Goal: Navigation & Orientation: Understand site structure

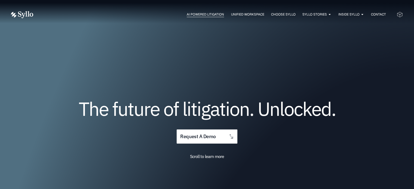
click at [202, 14] on span "AI Powered Litigation" at bounding box center [205, 14] width 37 height 5
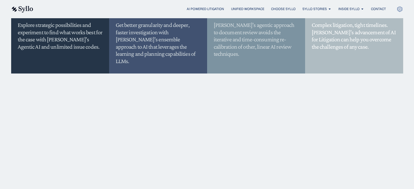
scroll to position [599, 0]
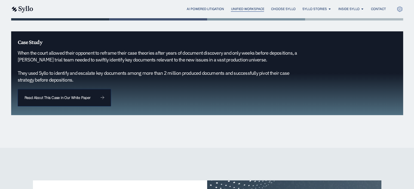
click at [256, 7] on span "Unified Workspace" at bounding box center [247, 9] width 33 height 5
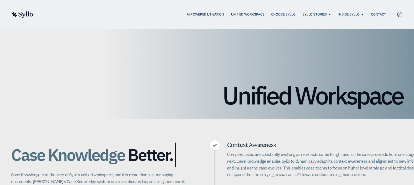
click at [214, 16] on span "AI Powered Litigation" at bounding box center [205, 14] width 37 height 5
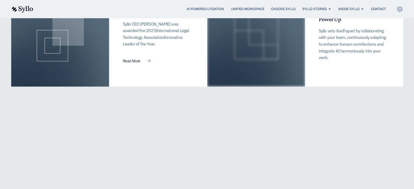
scroll to position [1197, 0]
